Goal: Task Accomplishment & Management: Use online tool/utility

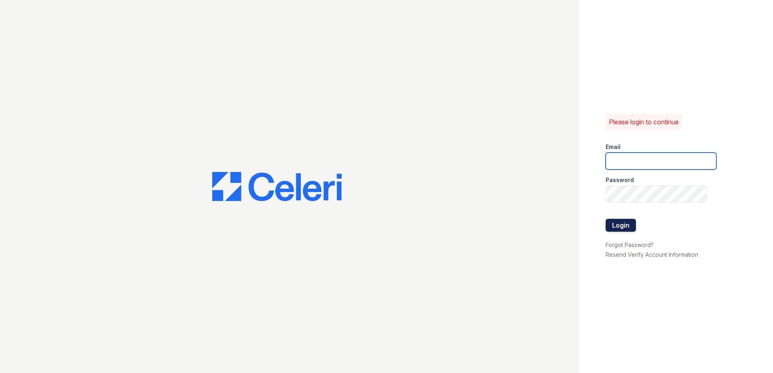
type input "[EMAIL_ADDRESS][DOMAIN_NAME]"
click at [611, 225] on button "Login" at bounding box center [620, 225] width 30 height 13
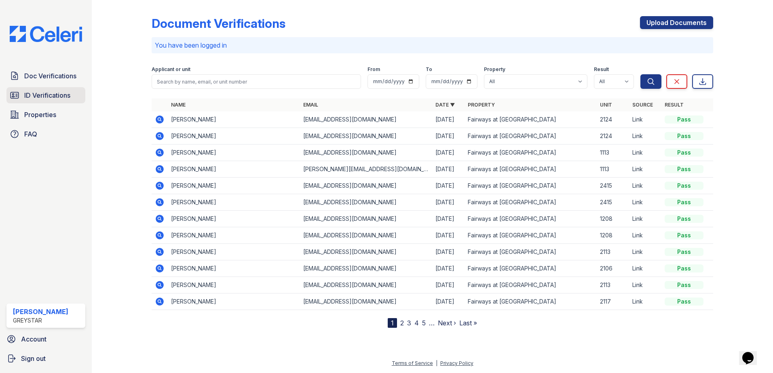
click at [57, 93] on span "ID Verifications" at bounding box center [47, 96] width 46 height 10
